Goal: Communication & Community: Connect with others

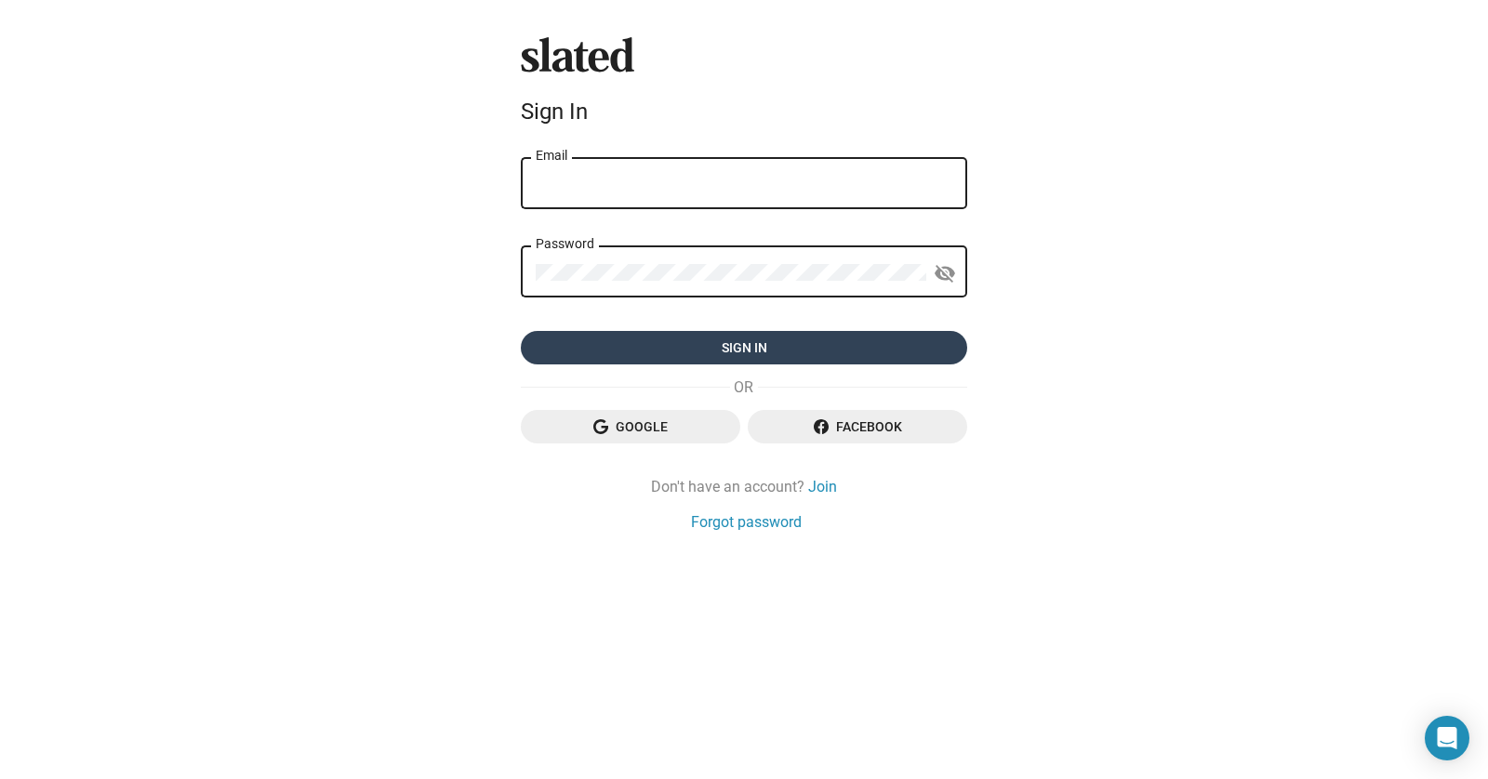
type input "[EMAIL_ADDRESS][DOMAIN_NAME]"
click at [769, 351] on span "Sign in" at bounding box center [744, 347] width 417 height 33
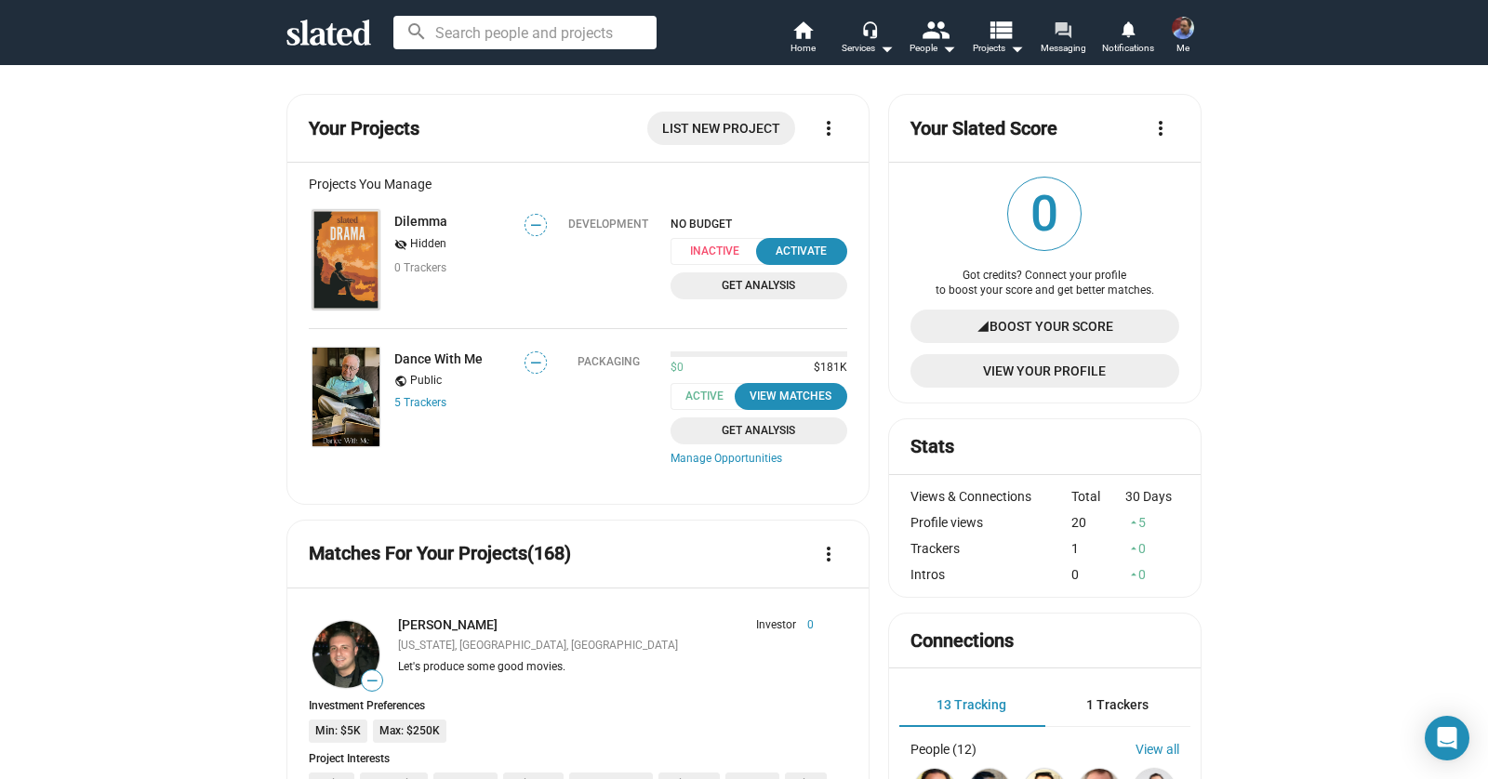
click at [1062, 50] on span "Messaging" at bounding box center [1063, 48] width 46 height 22
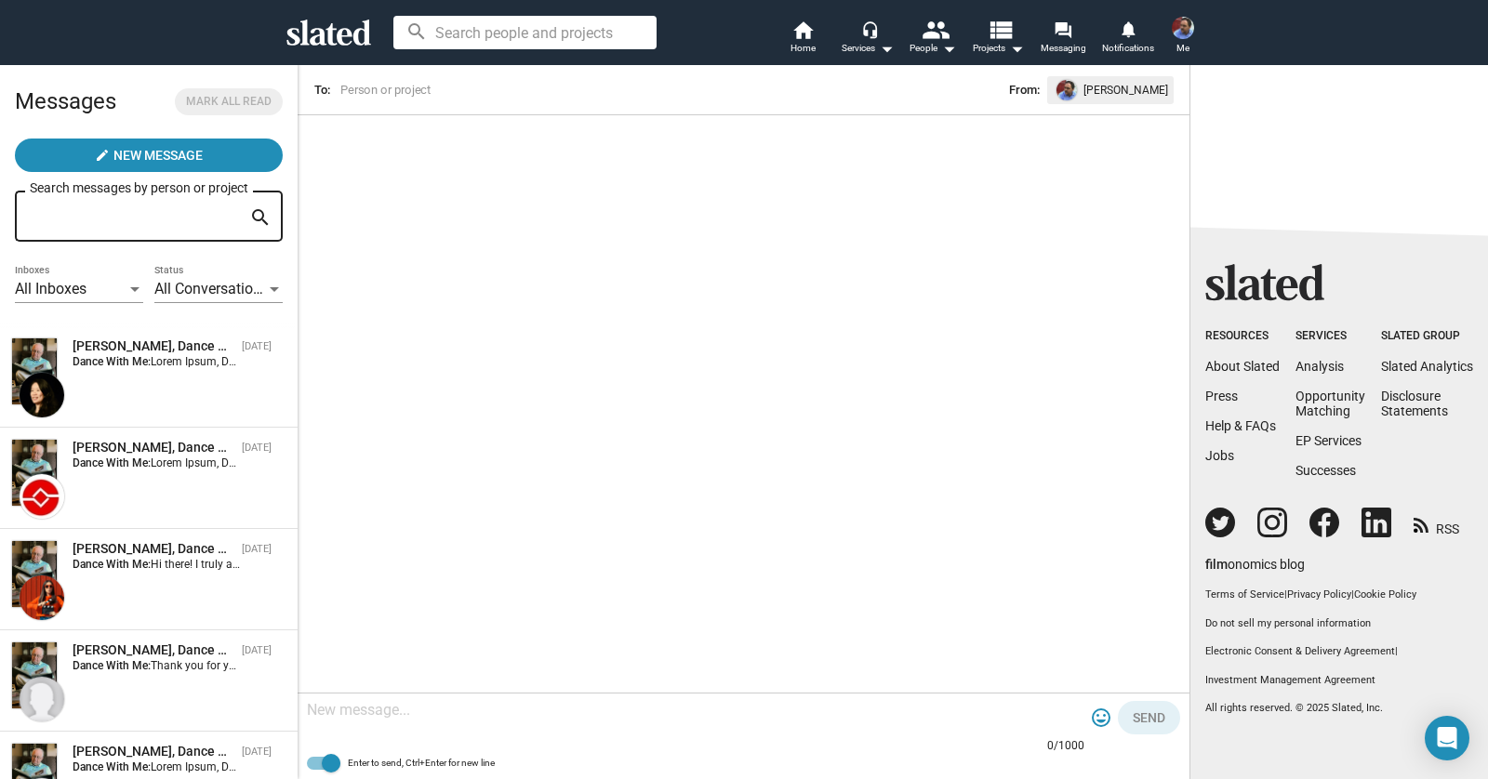
click at [126, 292] on div at bounding box center [134, 290] width 17 height 15
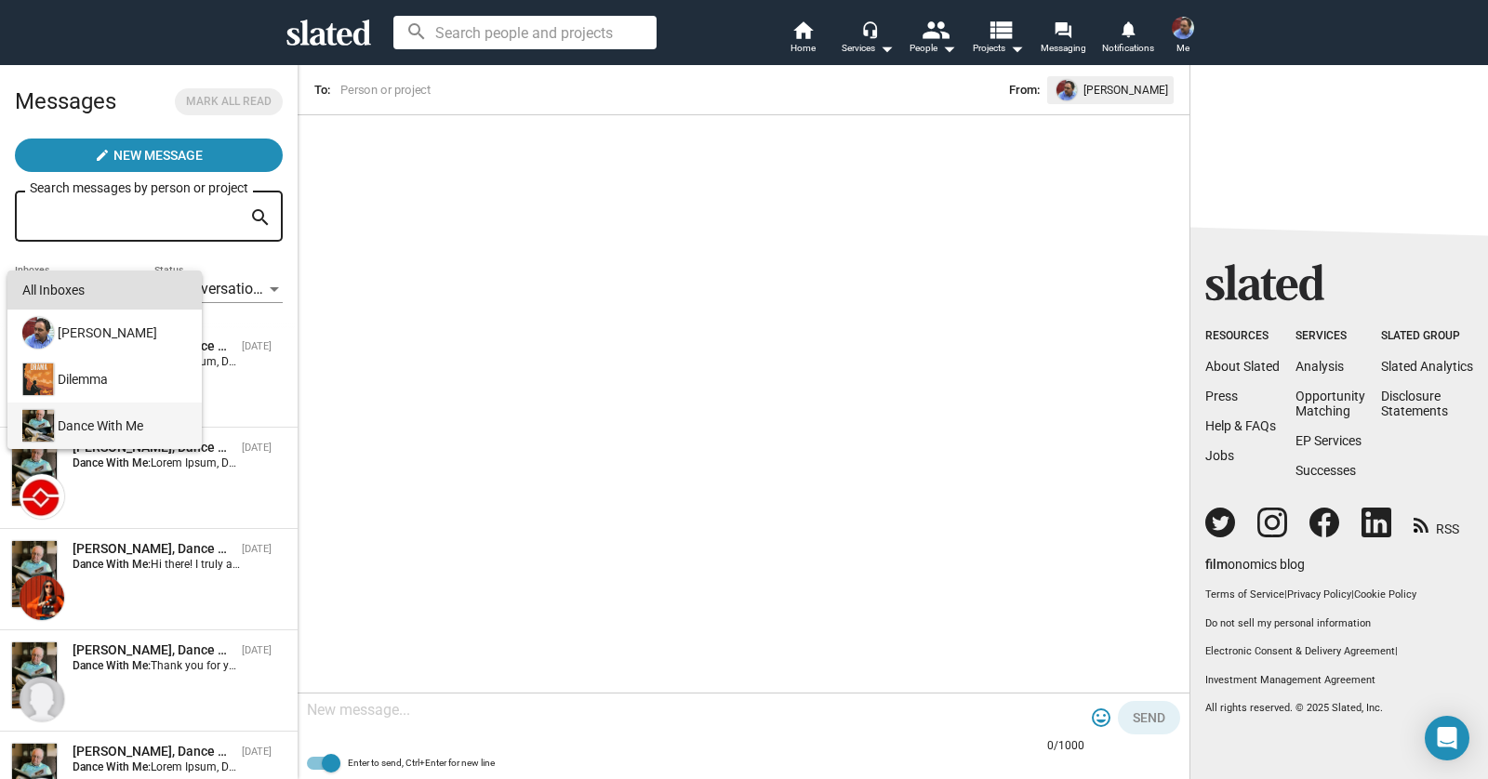
click at [118, 429] on div "Dance With Me" at bounding box center [103, 426] width 168 height 46
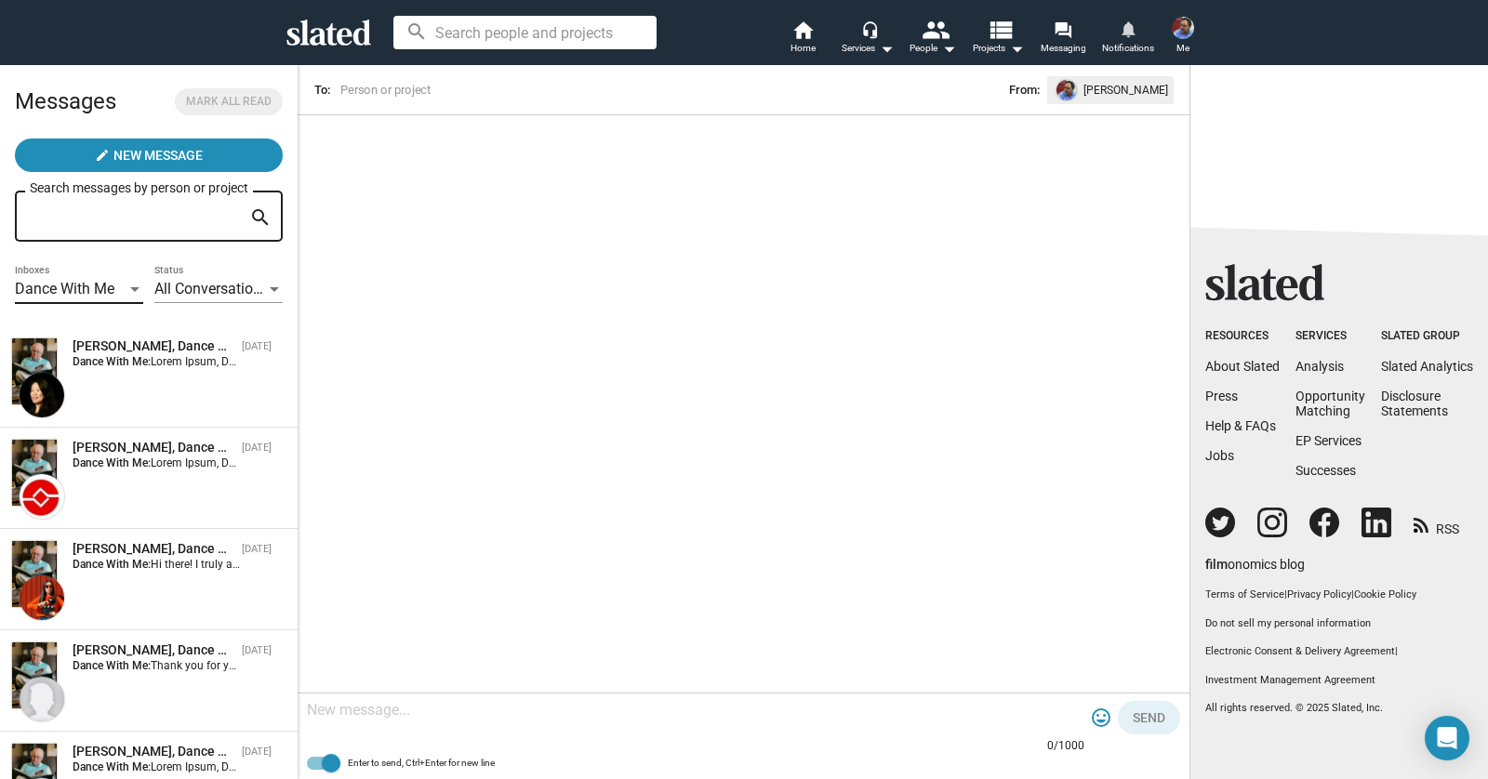
click at [1129, 31] on mat-icon "notifications" at bounding box center [1127, 29] width 18 height 18
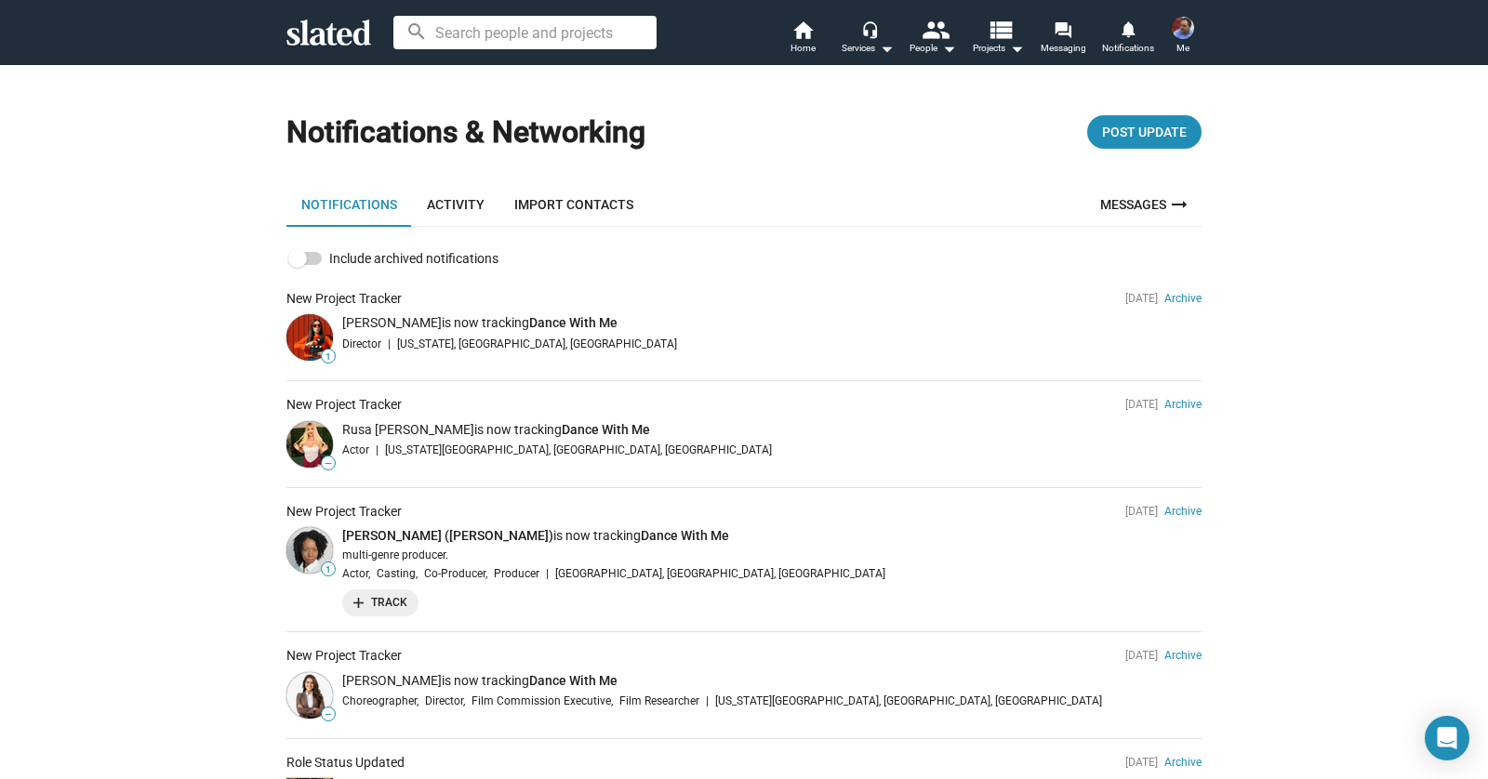
click at [468, 210] on link "Activity" at bounding box center [455, 204] width 87 height 45
